Goal: Transaction & Acquisition: Download file/media

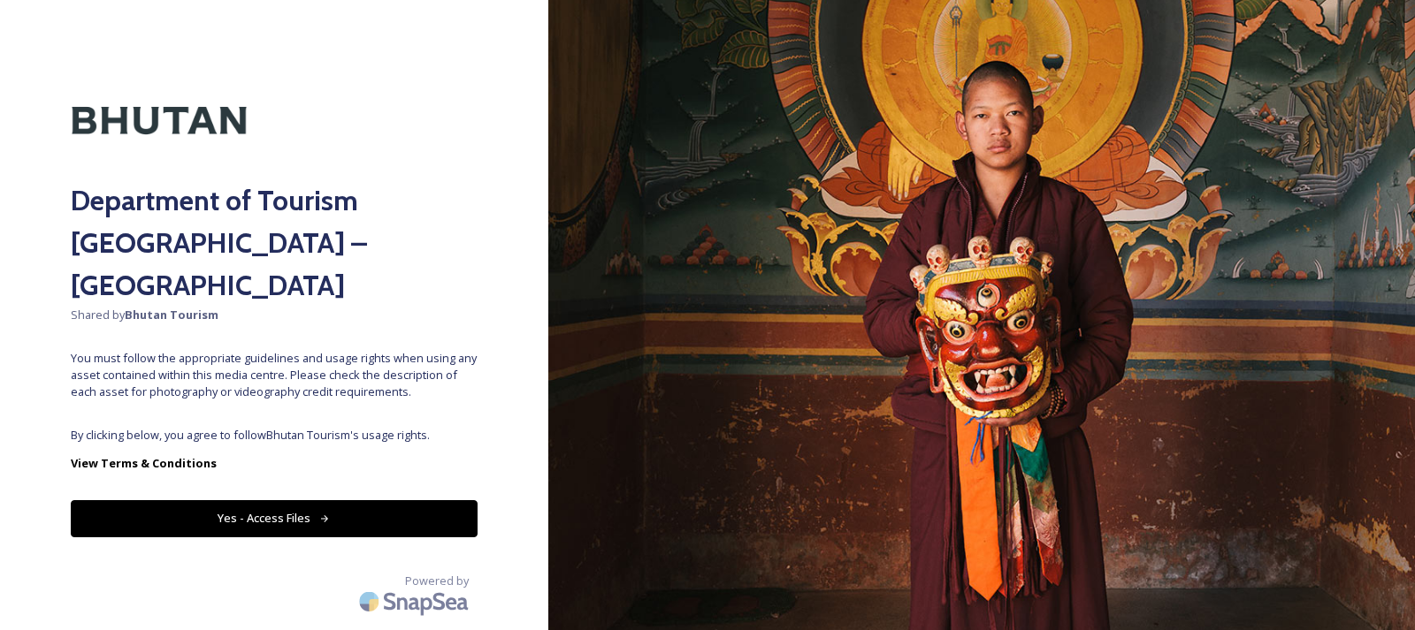
click at [319, 500] on button "Yes - Access Files" at bounding box center [274, 518] width 407 height 36
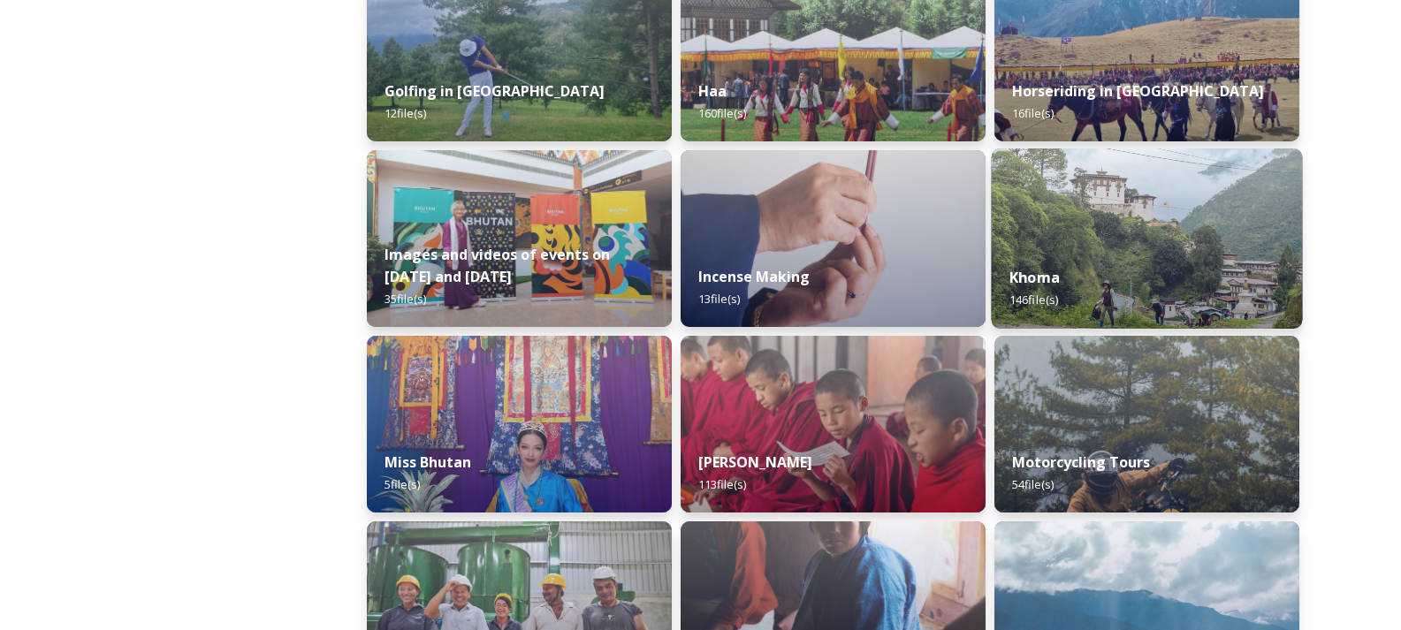
scroll to position [1149, 0]
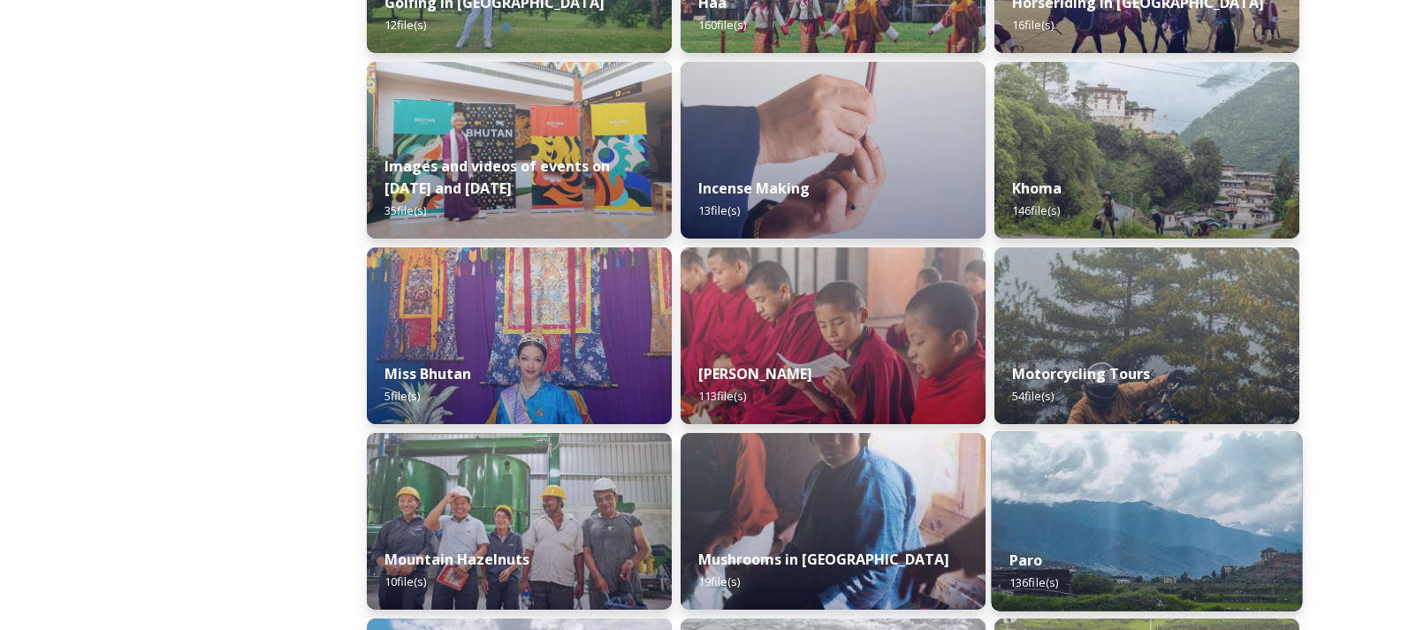
click at [1061, 512] on img at bounding box center [1147, 521] width 311 height 180
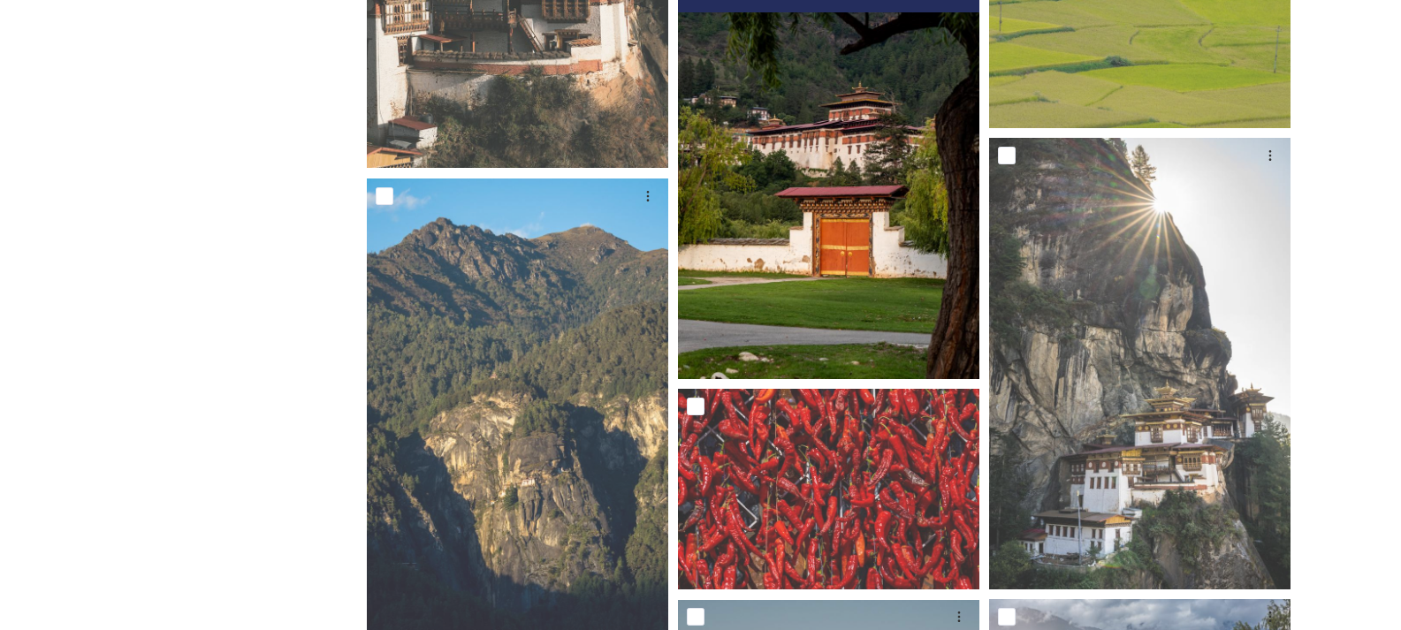
scroll to position [265, 0]
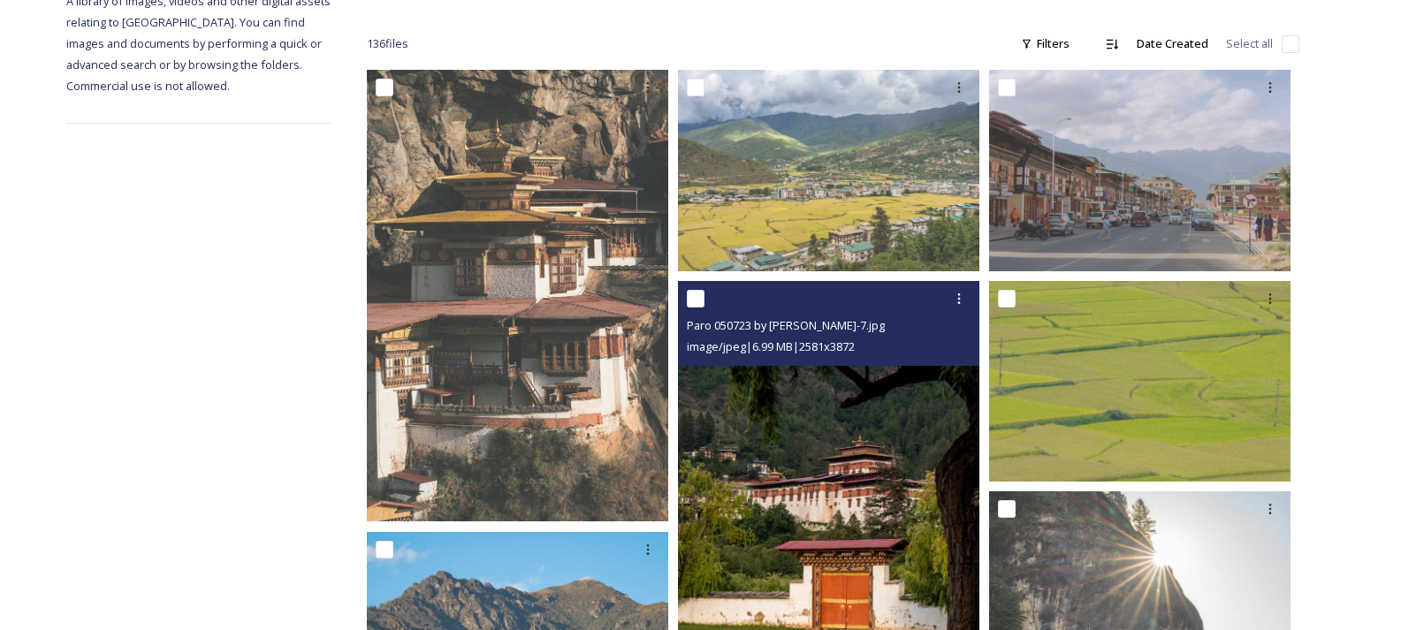
click at [850, 461] on img at bounding box center [828, 507] width 301 height 453
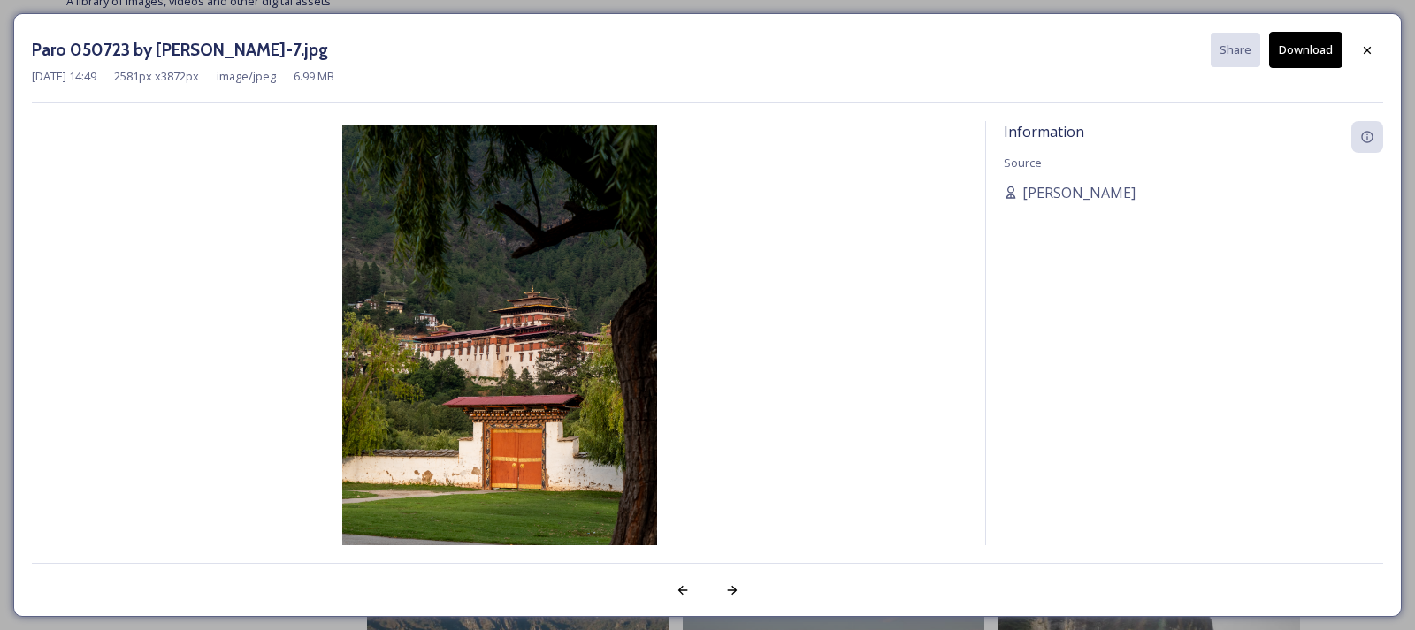
click at [1304, 45] on button "Download" at bounding box center [1305, 50] width 73 height 36
click at [1371, 56] on icon at bounding box center [1367, 50] width 14 height 14
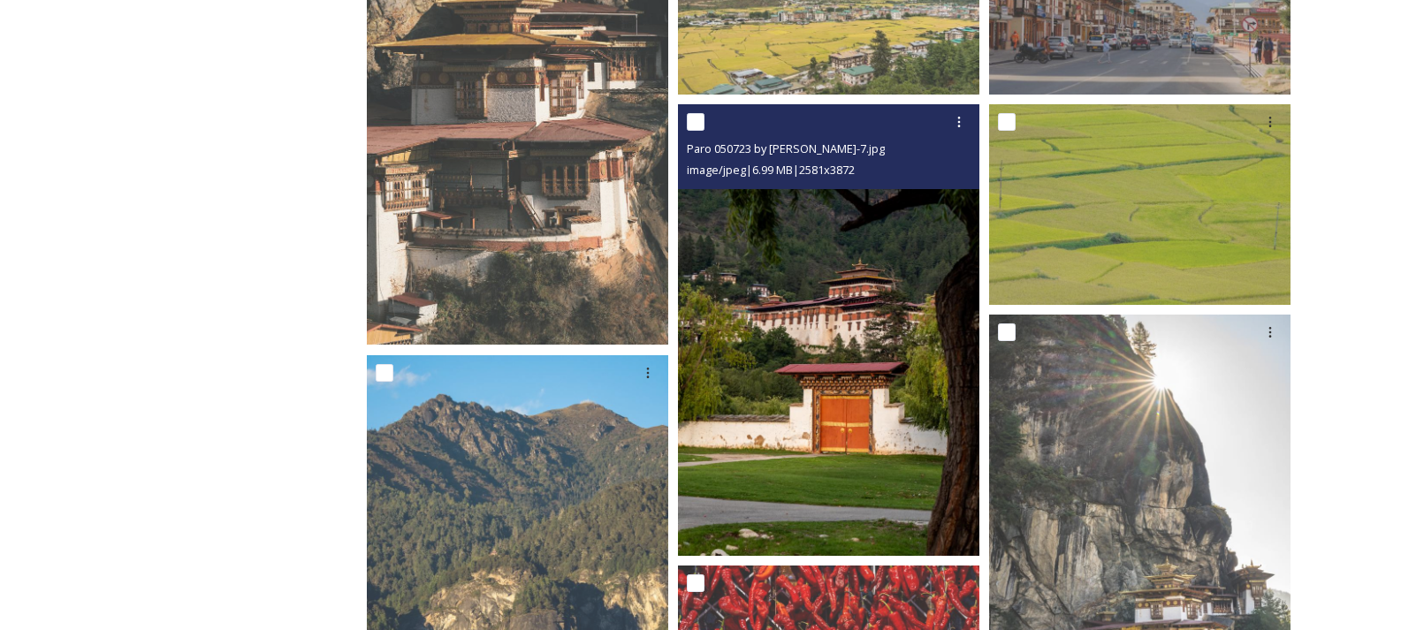
scroll to position [619, 0]
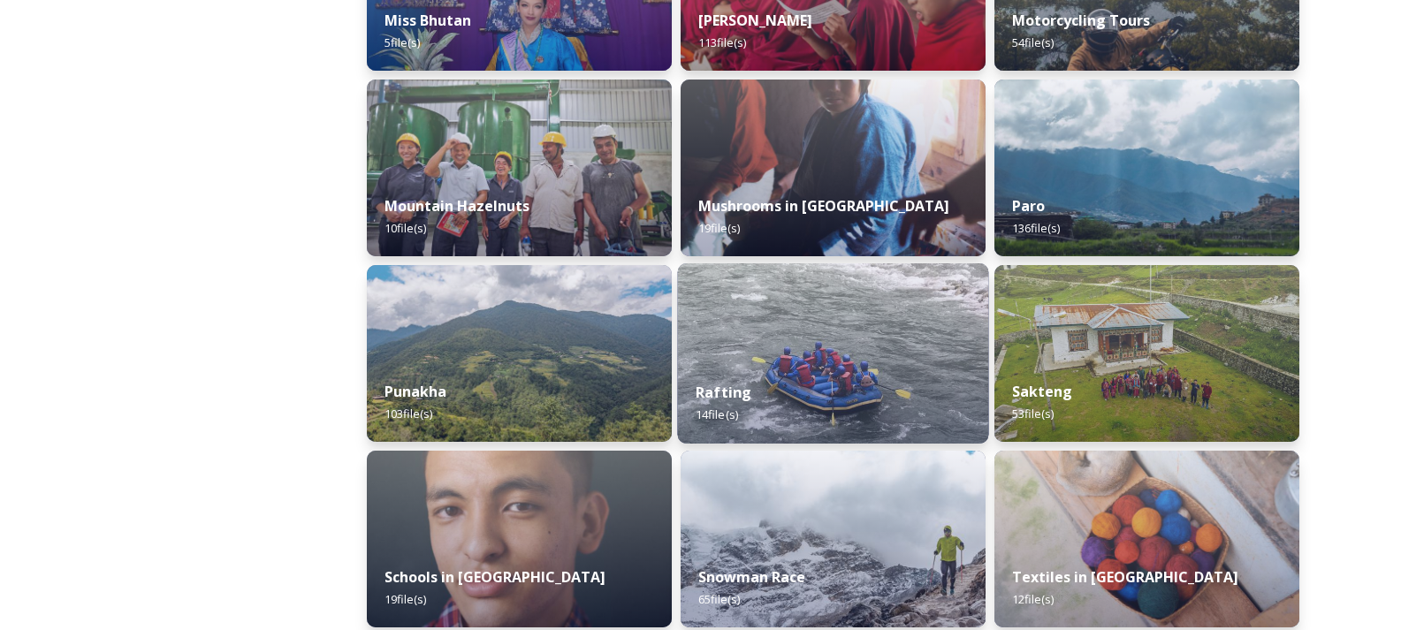
scroll to position [1857, 0]
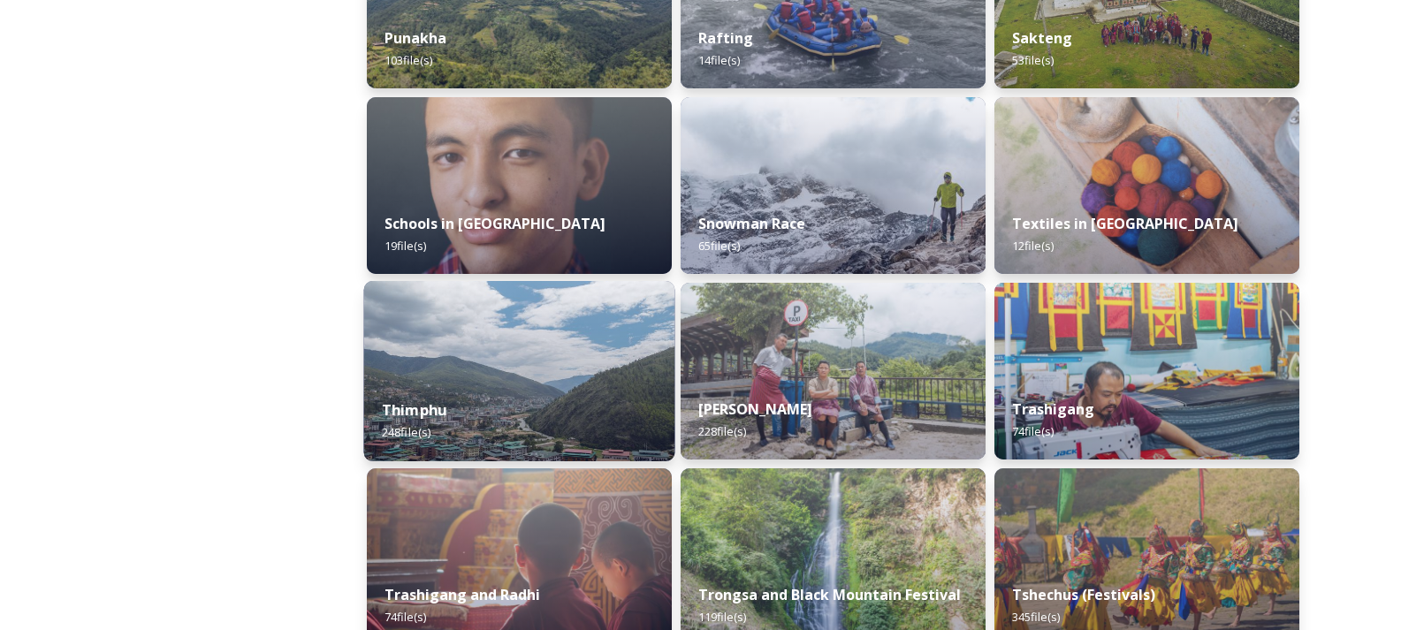
click at [589, 427] on div "Thimphu 248 file(s)" at bounding box center [519, 421] width 311 height 80
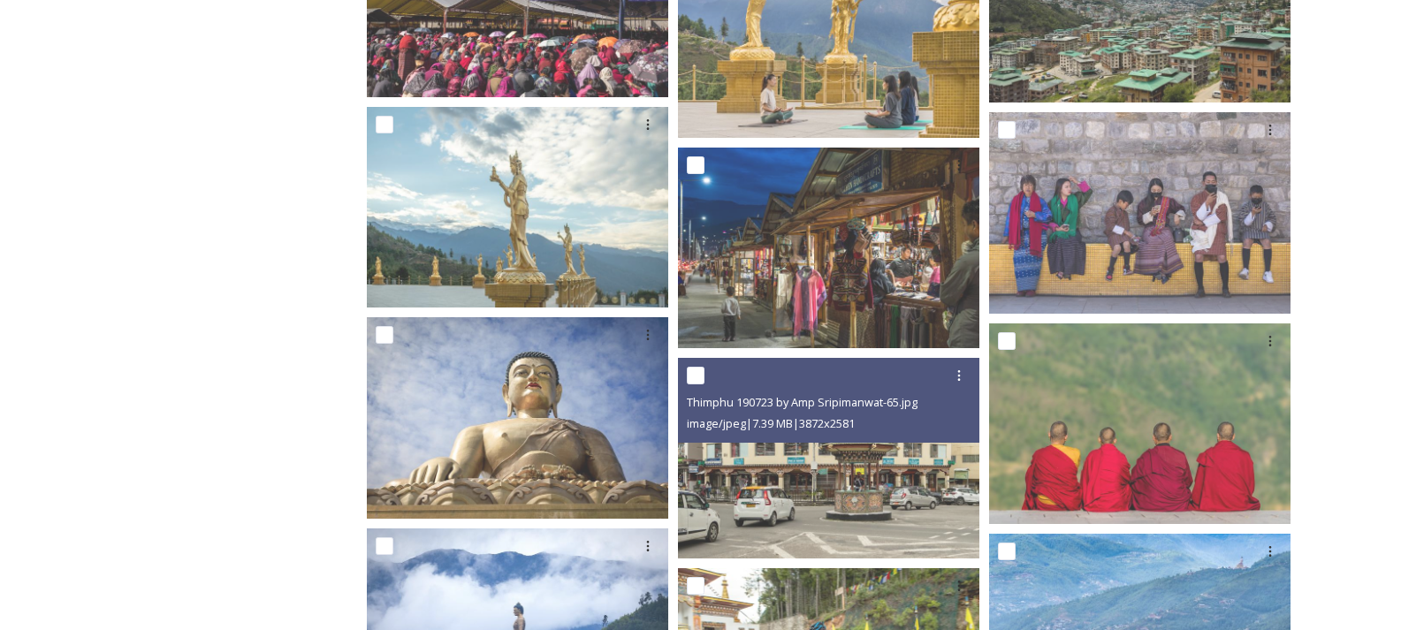
scroll to position [6719, 0]
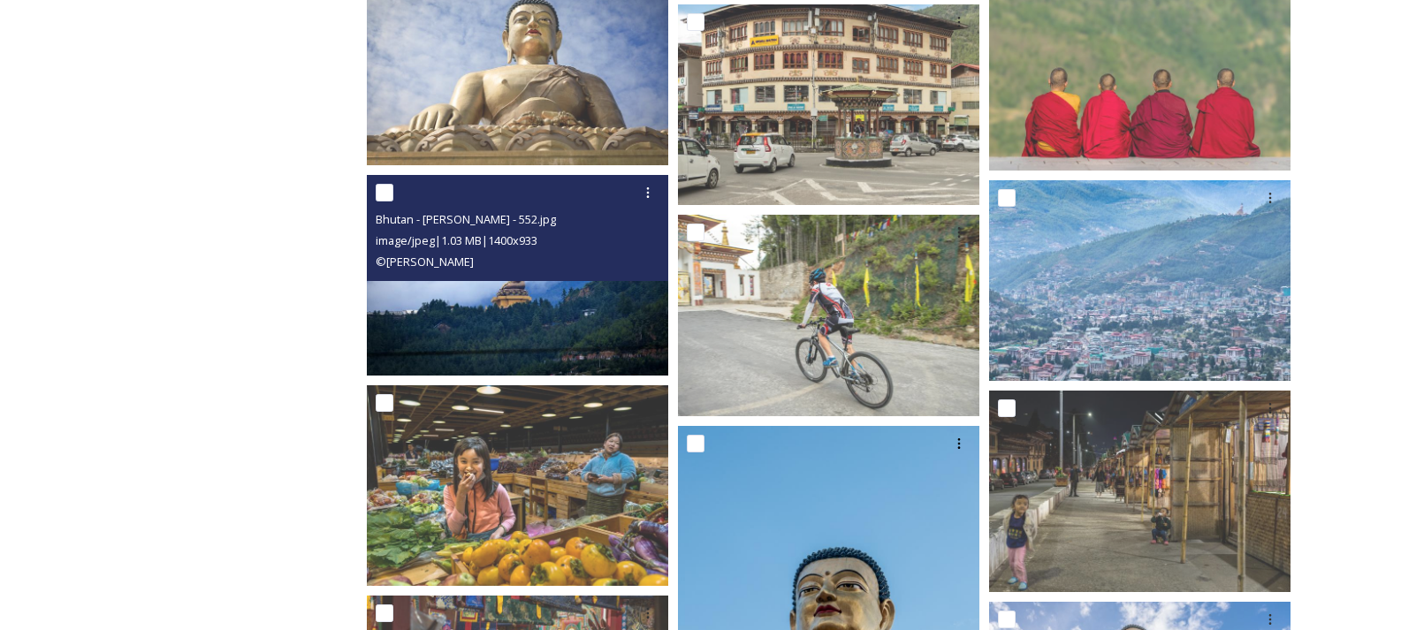
click at [530, 339] on img at bounding box center [517, 275] width 301 height 201
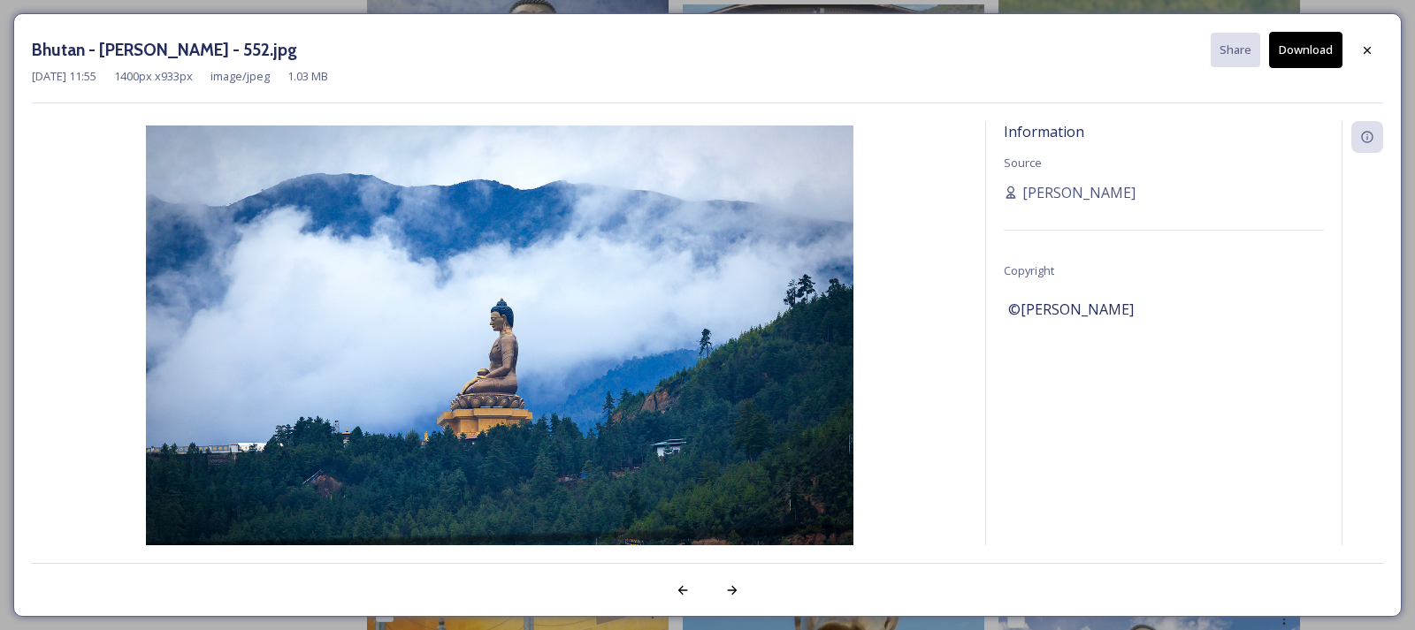
drag, startPoint x: 669, startPoint y: 330, endPoint x: 1316, endPoint y: 49, distance: 704.8
click at [1316, 49] on button "Download" at bounding box center [1305, 50] width 73 height 36
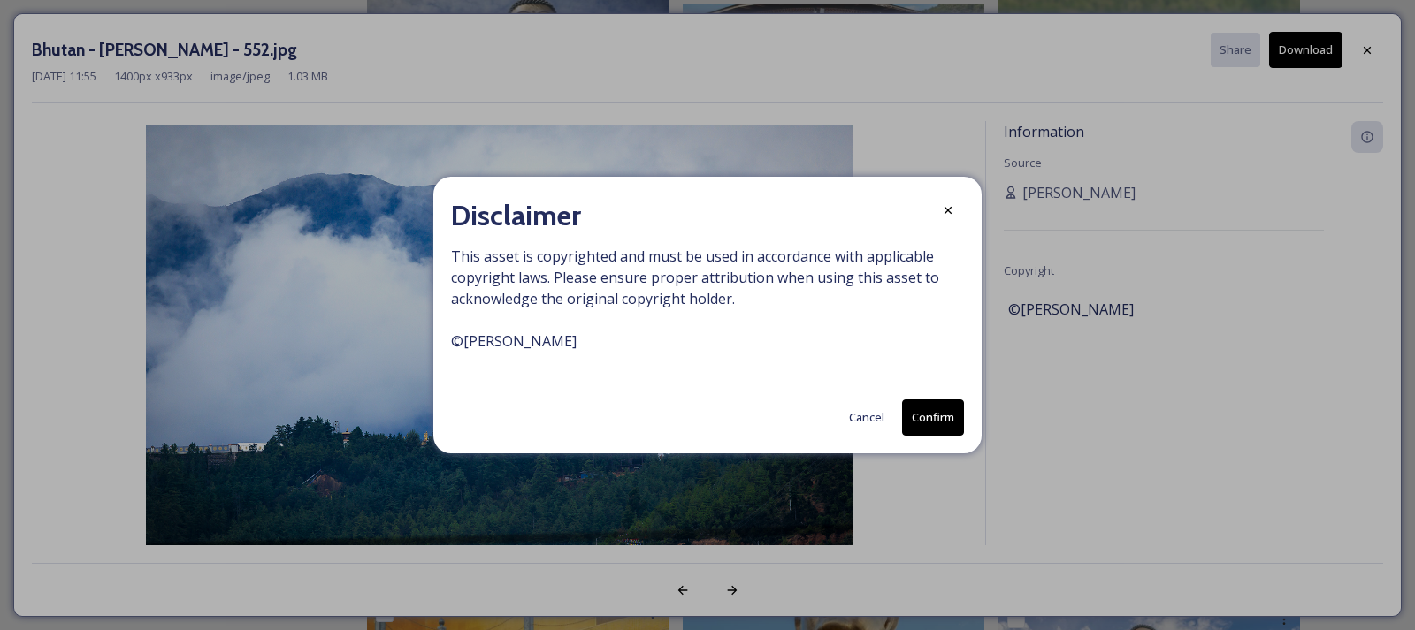
click at [941, 420] on button "Confirm" at bounding box center [933, 418] width 62 height 36
